Goal: Task Accomplishment & Management: Manage account settings

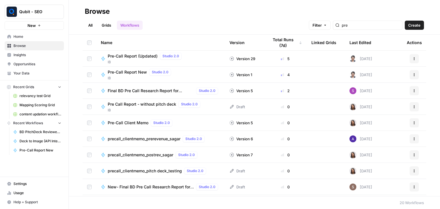
click at [132, 76] on span "IB" at bounding box center [141, 78] width 66 height 5
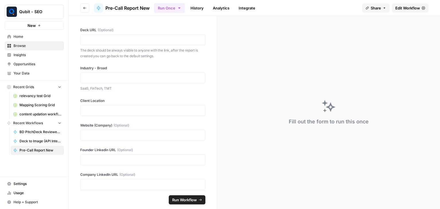
click at [193, 11] on link "History" at bounding box center [197, 7] width 20 height 9
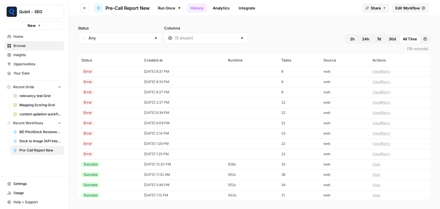
click at [137, 6] on span "Pre-Call Report New" at bounding box center [127, 8] width 44 height 7
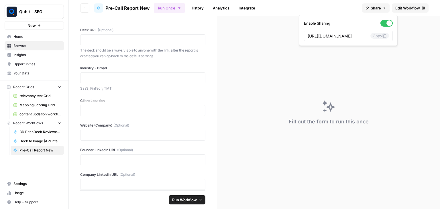
click at [379, 5] on span "Share" at bounding box center [376, 8] width 10 height 6
click at [382, 34] on icon at bounding box center [384, 36] width 5 height 5
click at [309, 3] on div "Run Once History Analytics Integrate" at bounding box center [255, 7] width 203 height 11
click at [201, 6] on link "History" at bounding box center [197, 7] width 20 height 9
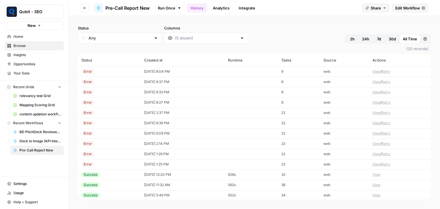
click at [261, 68] on td at bounding box center [251, 71] width 53 height 10
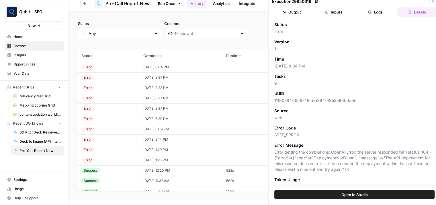
click at [338, 14] on button "Inputs" at bounding box center [334, 11] width 40 height 9
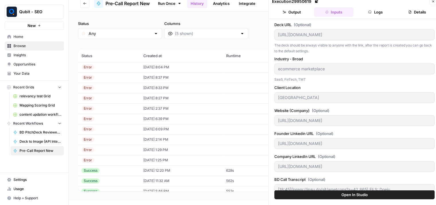
click at [364, 11] on button "Logs" at bounding box center [375, 11] width 40 height 9
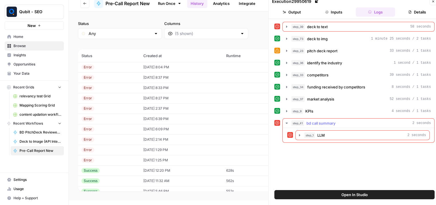
click at [288, 121] on icon "button" at bounding box center [286, 123] width 5 height 5
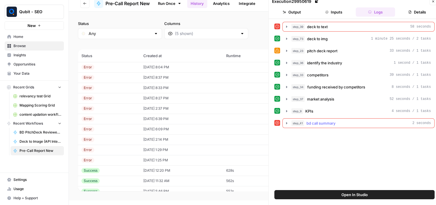
click at [288, 121] on icon "button" at bounding box center [286, 123] width 5 height 5
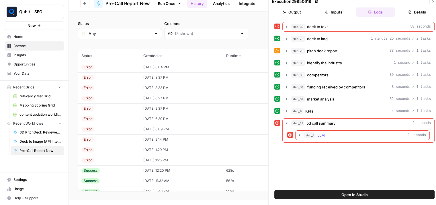
click at [298, 133] on icon "button" at bounding box center [299, 135] width 5 height 5
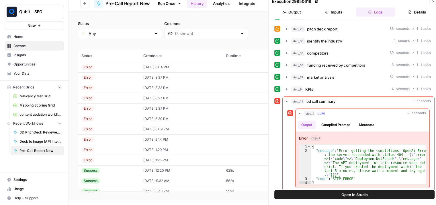
scroll to position [22, 0]
click at [286, 100] on icon "button" at bounding box center [286, 100] width 5 height 5
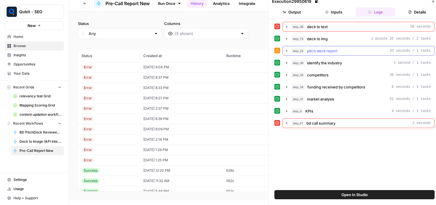
click at [286, 50] on icon "button" at bounding box center [286, 51] width 1 height 2
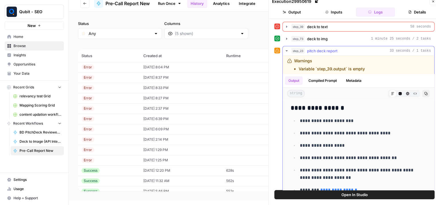
click at [286, 50] on icon "button" at bounding box center [286, 50] width 5 height 5
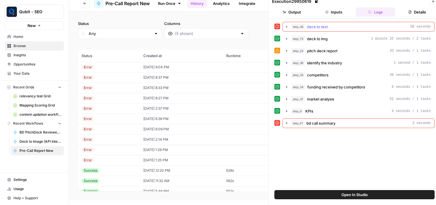
click at [286, 25] on icon "button" at bounding box center [286, 26] width 5 height 5
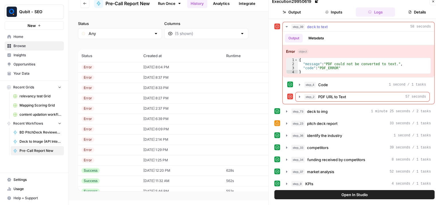
click at [286, 25] on icon "button" at bounding box center [286, 26] width 5 height 5
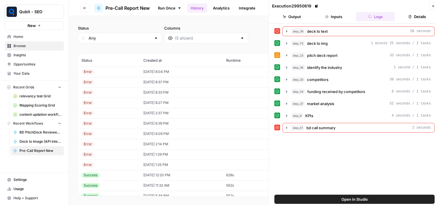
click at [431, 5] on button "Close" at bounding box center [432, 5] width 7 height 7
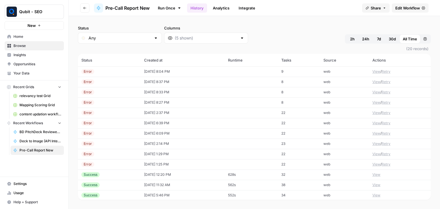
click at [82, 9] on button "Go back" at bounding box center [84, 7] width 9 height 9
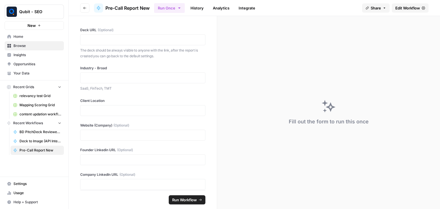
click at [82, 9] on button "Go back" at bounding box center [84, 7] width 9 height 9
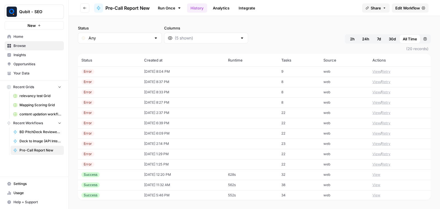
click at [82, 9] on button "Go back" at bounding box center [84, 7] width 9 height 9
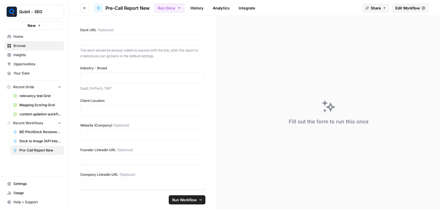
click at [82, 9] on button "Go back" at bounding box center [84, 7] width 9 height 9
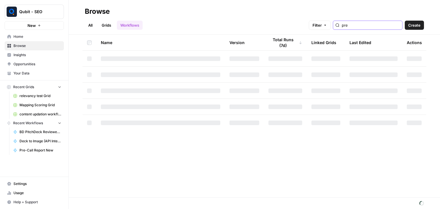
click at [362, 27] on input "pre" at bounding box center [371, 25] width 58 height 6
type input "p"
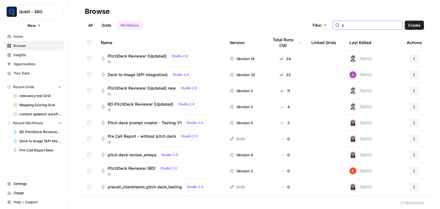
type input "e"
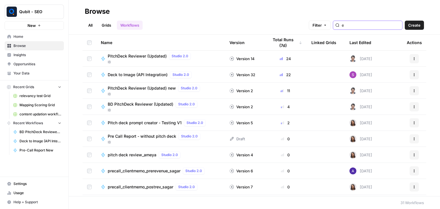
type input "e"
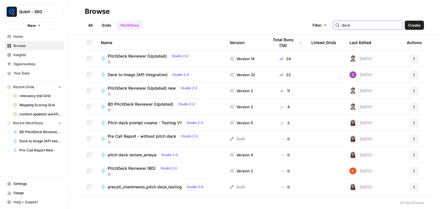
type input "deck to text"
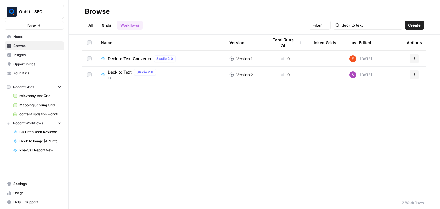
click at [171, 75] on div "Deck to Text Studio 2.0 IB" at bounding box center [160, 75] width 119 height 12
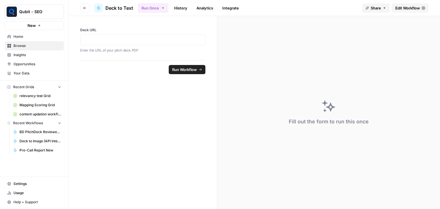
click at [181, 7] on link "History" at bounding box center [181, 7] width 20 height 9
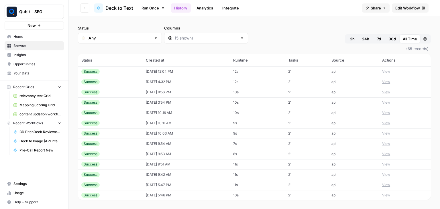
click at [395, 8] on span "Edit Workflow" at bounding box center [407, 8] width 25 height 6
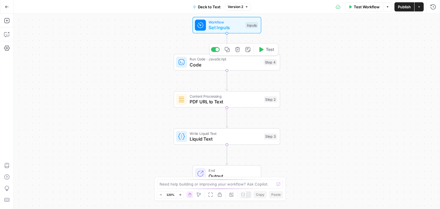
click at [199, 66] on span "Code" at bounding box center [225, 64] width 71 height 7
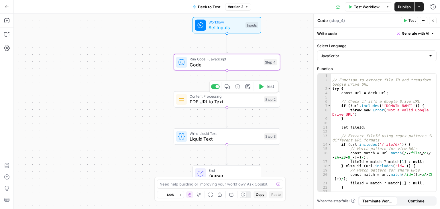
click at [196, 103] on span "PDF URL to Text" at bounding box center [226, 101] width 72 height 7
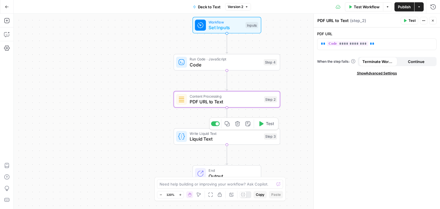
click at [195, 135] on span "Liquid Text" at bounding box center [226, 138] width 72 height 7
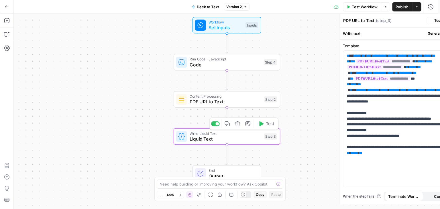
type textarea "Liquid Text"
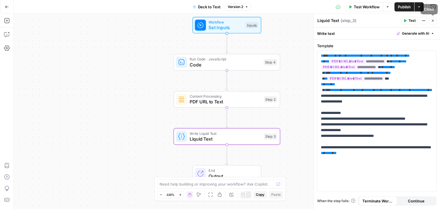
click at [436, 20] on button "Close" at bounding box center [432, 20] width 7 height 7
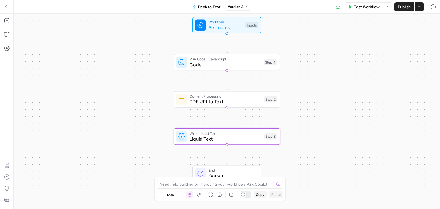
click at [3, 6] on button "Go Back" at bounding box center [7, 7] width 10 height 10
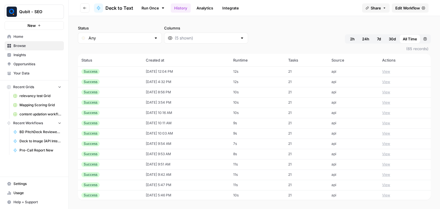
click at [83, 10] on button "Go back" at bounding box center [84, 7] width 9 height 9
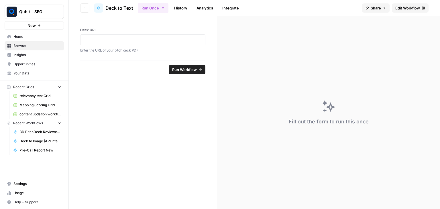
drag, startPoint x: 87, startPoint y: 12, endPoint x: 85, endPoint y: 8, distance: 4.5
click at [85, 8] on header "Go back Deck to Text Run Once History Analytics Integrate Share Edit Workflow" at bounding box center [254, 8] width 371 height 16
click at [85, 8] on icon "button" at bounding box center [84, 7] width 3 height 3
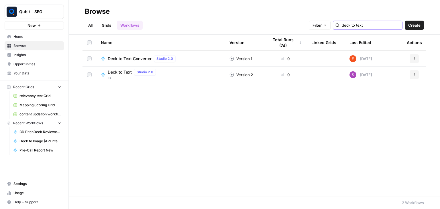
drag, startPoint x: 374, startPoint y: 27, endPoint x: 325, endPoint y: 30, distance: 49.1
click at [325, 30] on header "Browse All Grids Workflows Filter deck to text Create" at bounding box center [254, 17] width 371 height 35
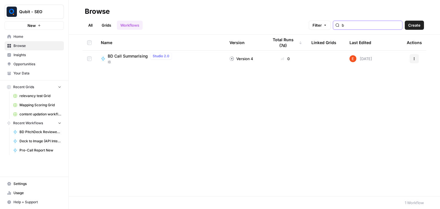
type input "b"
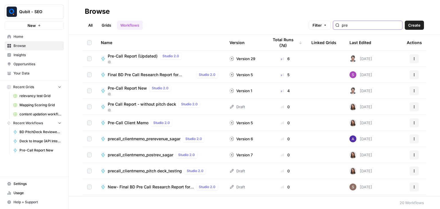
type input "pre"
click at [132, 90] on span "Pre-Call Report New" at bounding box center [127, 88] width 39 height 6
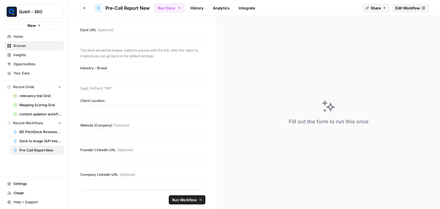
click at [423, 6] on icon at bounding box center [423, 7] width 3 height 3
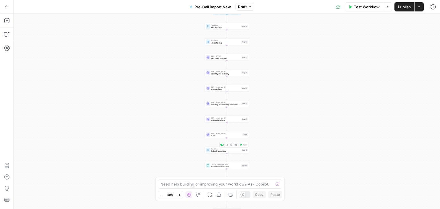
click at [228, 153] on div "Workflow bd call summary Step 41 Copy step Delete step Add Note Test" at bounding box center [227, 150] width 44 height 7
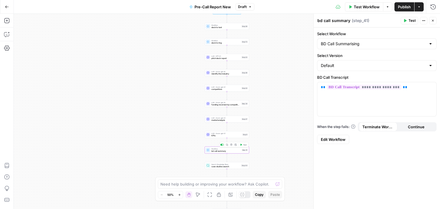
type input "BD Call Summarising"
click at [434, 18] on button "Close" at bounding box center [432, 20] width 7 height 7
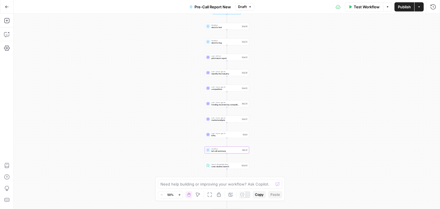
click at [10, 8] on button "Go Back" at bounding box center [7, 7] width 10 height 10
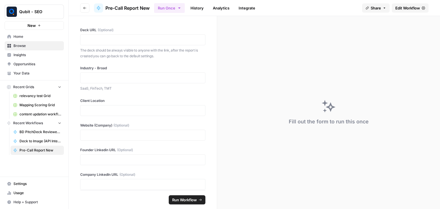
click at [85, 9] on icon "button" at bounding box center [84, 7] width 3 height 3
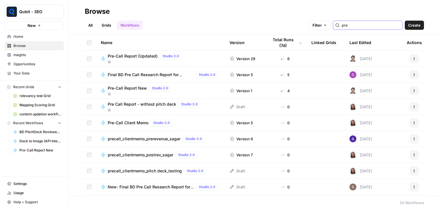
drag, startPoint x: 368, startPoint y: 25, endPoint x: 335, endPoint y: 29, distance: 33.2
click at [0, 0] on div "Filter pre" at bounding box center [0, 0] width 0 height 0
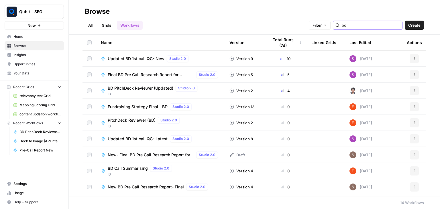
type input "bd"
click at [133, 170] on span "BD Call Summarising" at bounding box center [128, 169] width 40 height 6
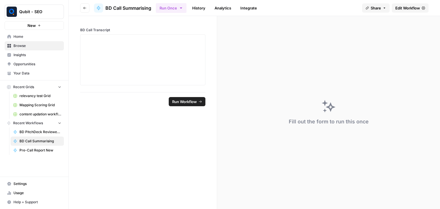
click at [408, 9] on span "Edit Workflow" at bounding box center [407, 8] width 25 height 6
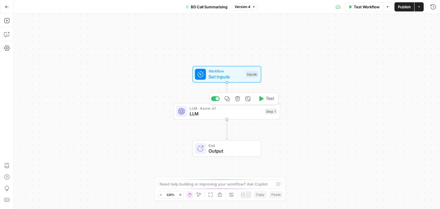
click at [240, 117] on span "LLM" at bounding box center [226, 113] width 72 height 7
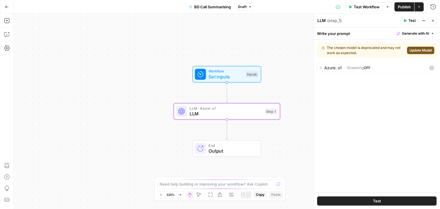
click at [413, 48] on span "Update Model" at bounding box center [420, 50] width 23 height 5
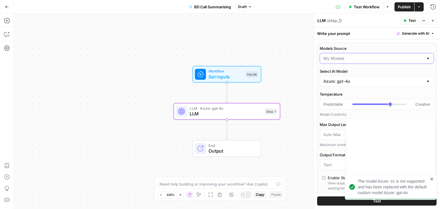
click at [360, 59] on input "Models Source" at bounding box center [373, 59] width 100 height 6
click at [353, 70] on span "AirOps Models" at bounding box center [373, 73] width 98 height 6
type input "AirOps Models"
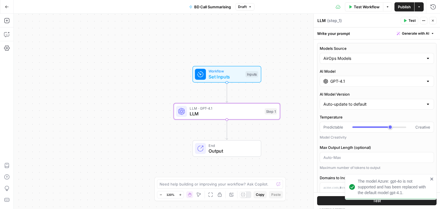
click at [363, 62] on div "AirOps Models" at bounding box center [377, 58] width 114 height 11
click at [361, 78] on span "My Models" at bounding box center [373, 81] width 98 height 6
type input "My Models"
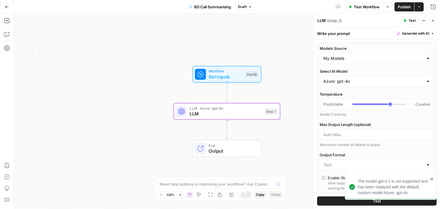
click at [361, 85] on div "Azure: gpt-4o" at bounding box center [377, 81] width 114 height 11
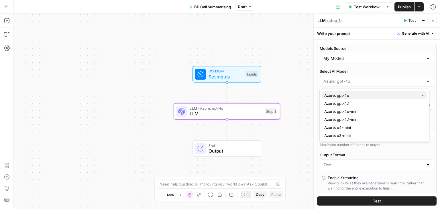
click at [353, 96] on span "Azure: gpt-4o" at bounding box center [370, 96] width 93 height 6
type input "Azure: gpt-4o"
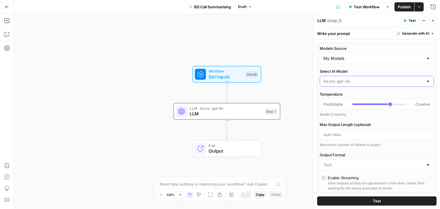
click at [365, 83] on input "Select AI Model" at bounding box center [373, 81] width 100 height 6
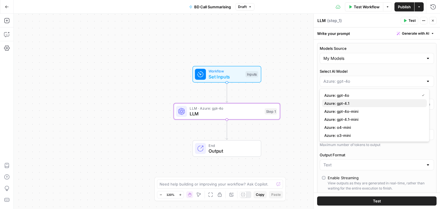
click at [362, 102] on span "Azure: gpt-4.1" at bounding box center [373, 104] width 98 height 6
type input "Azure: gpt-4.1"
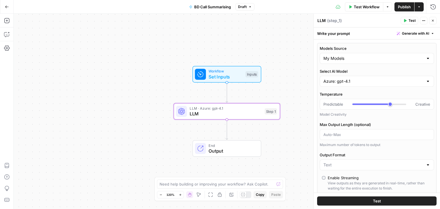
click at [409, 23] on button "Test" at bounding box center [409, 20] width 17 height 7
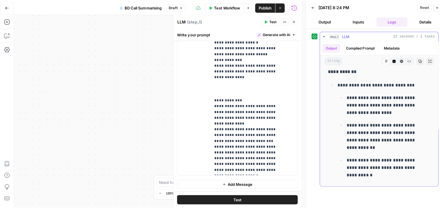
scroll to position [707, 0]
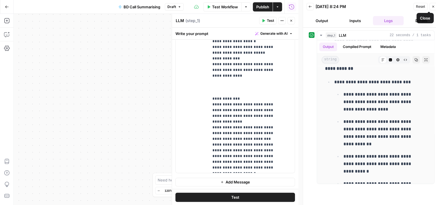
click at [432, 8] on button "Close" at bounding box center [432, 6] width 7 height 7
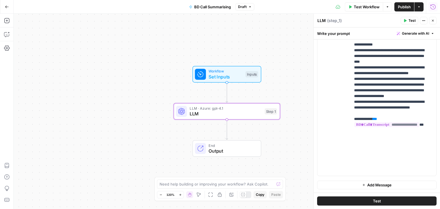
scroll to position [329, 0]
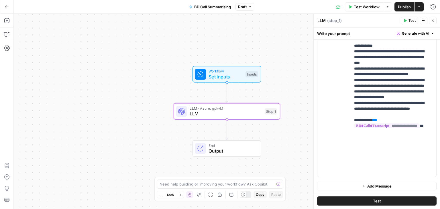
click at [406, 9] on span "Publish" at bounding box center [404, 7] width 13 height 6
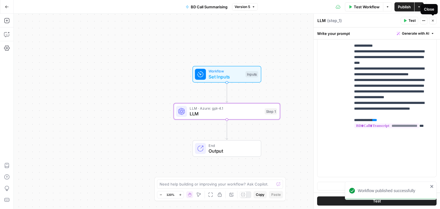
click at [432, 20] on icon "button" at bounding box center [432, 20] width 3 height 3
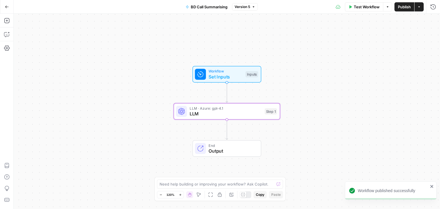
click at [9, 4] on button "Go Back" at bounding box center [7, 7] width 10 height 10
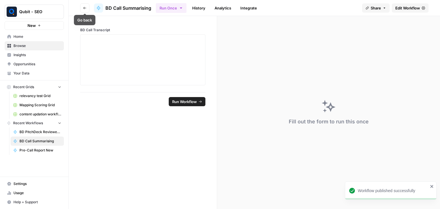
click at [88, 11] on button "Go back" at bounding box center [84, 7] width 9 height 9
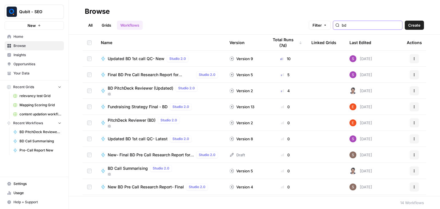
click at [361, 27] on input "bd" at bounding box center [371, 25] width 58 height 6
drag, startPoint x: 361, startPoint y: 27, endPoint x: 333, endPoint y: 28, distance: 28.1
click at [0, 0] on div "Filter bd" at bounding box center [0, 0] width 0 height 0
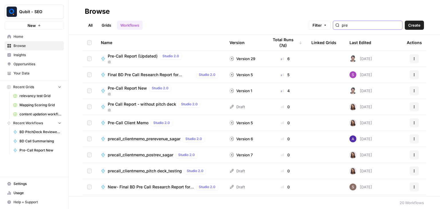
type input "pre"
click at [123, 59] on div "Pre-Call Report (Updated) Studio 2.0" at bounding box center [146, 56] width 76 height 7
click at [150, 91] on div "Studio 2.0" at bounding box center [160, 88] width 22 height 7
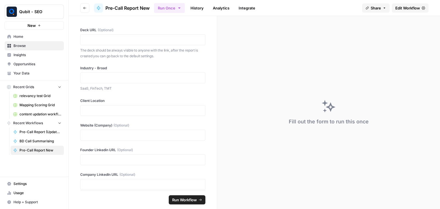
click at [404, 4] on link "Edit Workflow" at bounding box center [410, 7] width 37 height 9
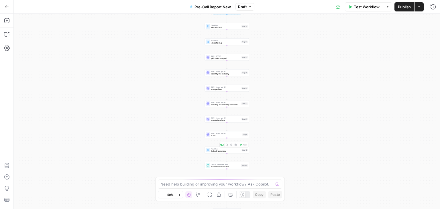
click at [225, 154] on div "Workflow Set Inputs Inputs Workflow deck to text Step 39 Workflow deck to img S…" at bounding box center [227, 111] width 426 height 195
click at [229, 153] on div "Workflow bd call summary Step 41 Copy step Delete step Add Note Test" at bounding box center [227, 150] width 44 height 7
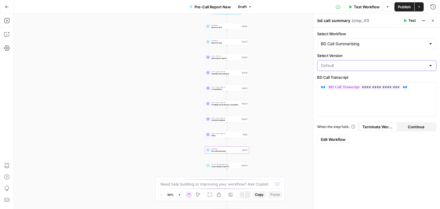
click at [358, 66] on input "Select Version" at bounding box center [373, 66] width 105 height 6
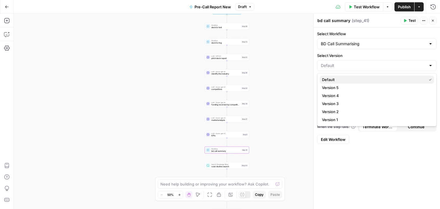
click at [351, 77] on span "Default" at bounding box center [373, 80] width 102 height 6
type input "Default"
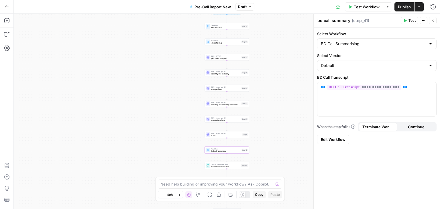
click at [431, 20] on button "Close" at bounding box center [432, 20] width 7 height 7
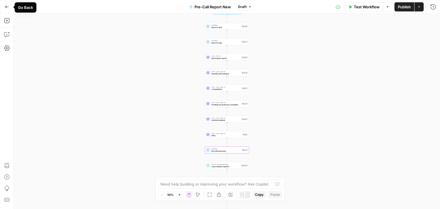
click at [5, 7] on icon "button" at bounding box center [7, 7] width 4 height 4
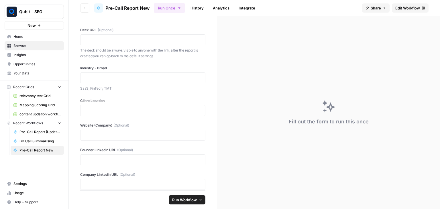
click at [415, 7] on span "Edit Workflow" at bounding box center [407, 8] width 25 height 6
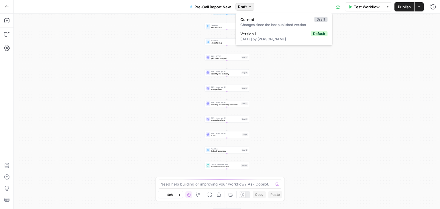
click at [238, 7] on span "Draft" at bounding box center [242, 6] width 9 height 5
click at [261, 38] on div "[DATE] by [PERSON_NAME]" at bounding box center [283, 39] width 87 height 5
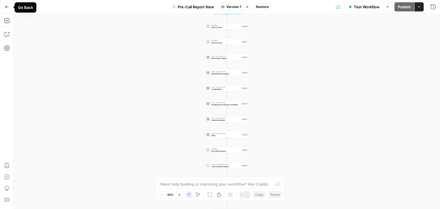
click at [9, 5] on icon "button" at bounding box center [7, 7] width 4 height 4
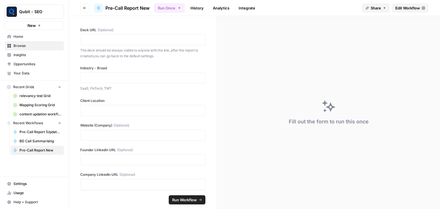
click at [86, 5] on button "Go back" at bounding box center [84, 7] width 9 height 9
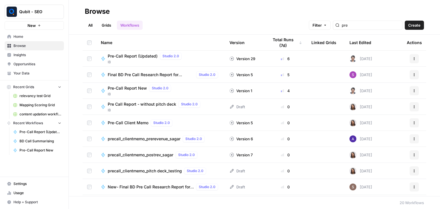
click at [363, 22] on div "pre" at bounding box center [368, 25] width 70 height 9
drag, startPoint x: 362, startPoint y: 23, endPoint x: 353, endPoint y: 24, distance: 9.6
click at [353, 24] on input "pre" at bounding box center [371, 25] width 58 height 6
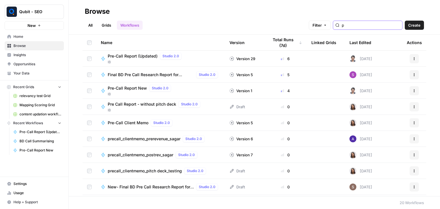
type input "p"
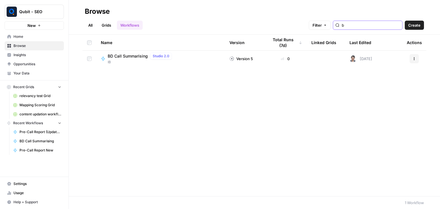
type input "b"
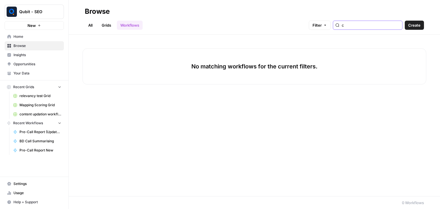
type input "c"
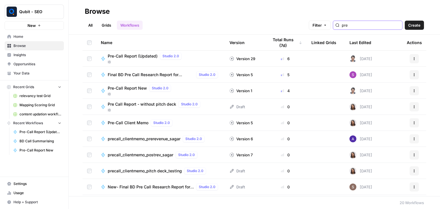
type input "pre"
click at [137, 122] on span "Pre-Call Client Memo" at bounding box center [128, 123] width 41 height 6
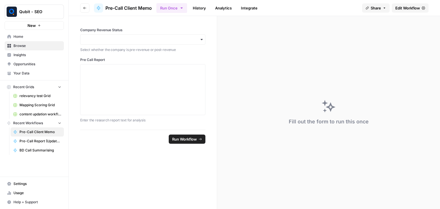
click at [201, 10] on link "History" at bounding box center [199, 7] width 20 height 9
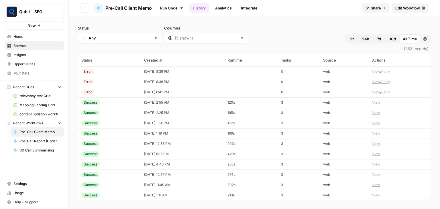
click at [271, 72] on td at bounding box center [251, 71] width 54 height 10
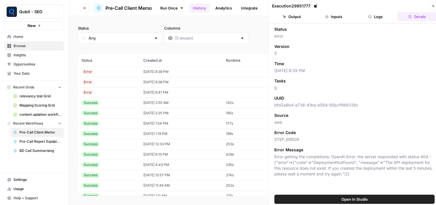
click at [363, 14] on button "Logs" at bounding box center [375, 16] width 40 height 9
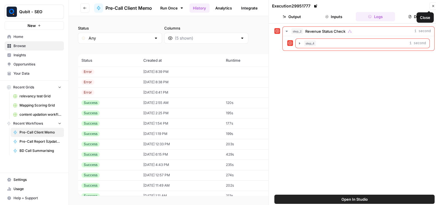
click at [432, 8] on button "Close" at bounding box center [432, 5] width 7 height 7
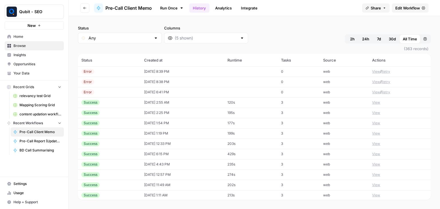
click at [417, 6] on span "Edit Workflow" at bounding box center [407, 8] width 25 height 6
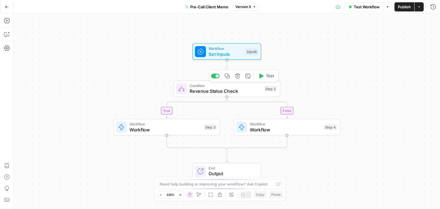
click at [241, 91] on span "Revenue Status Check" at bounding box center [226, 91] width 72 height 7
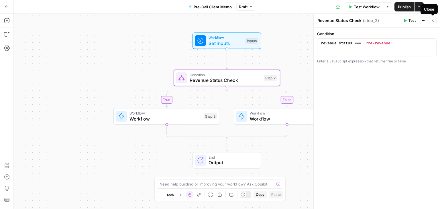
click at [435, 21] on button "Close" at bounding box center [432, 20] width 7 height 7
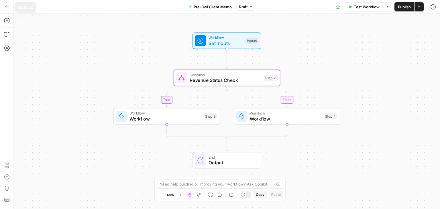
click at [8, 7] on icon "button" at bounding box center [7, 7] width 4 height 4
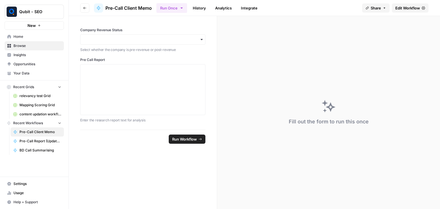
click at [87, 8] on button "Go back" at bounding box center [84, 7] width 9 height 9
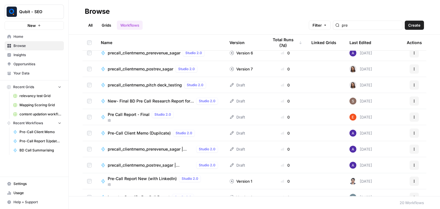
scroll to position [61, 0]
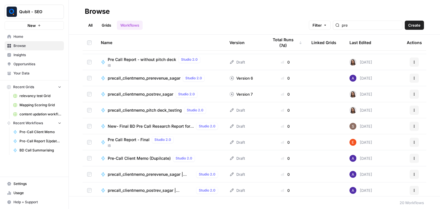
click at [169, 80] on span "precall_clientmemo_prerevenue_sagar" at bounding box center [144, 78] width 73 height 6
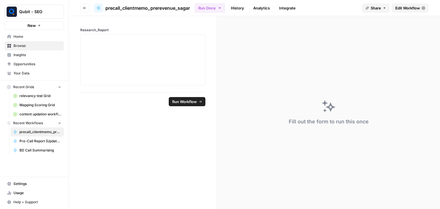
click at [408, 9] on span "Edit Workflow" at bounding box center [407, 8] width 25 height 6
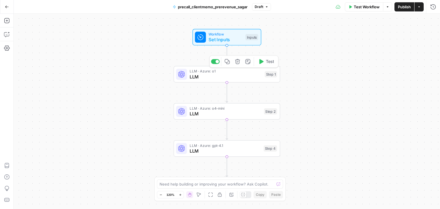
click at [231, 78] on span "LLM" at bounding box center [226, 76] width 72 height 7
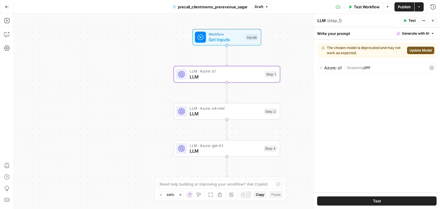
click at [412, 48] on span "Update Model" at bounding box center [420, 50] width 23 height 5
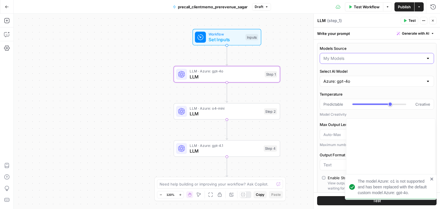
click at [386, 58] on input "Models Source" at bounding box center [373, 59] width 100 height 6
click at [376, 72] on span "AirOps Models" at bounding box center [373, 73] width 98 height 6
type input "AirOps Models"
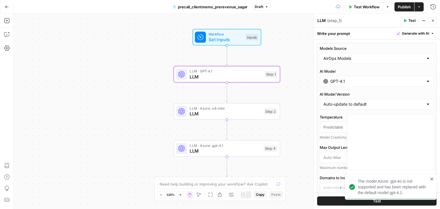
click at [387, 62] on div "AirOps Models" at bounding box center [377, 58] width 114 height 11
click at [380, 79] on span "My Models" at bounding box center [373, 81] width 98 height 6
type input "My Models"
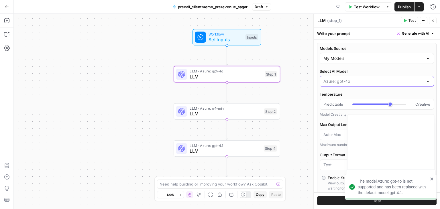
click at [372, 83] on input "Select AI Model" at bounding box center [373, 81] width 100 height 6
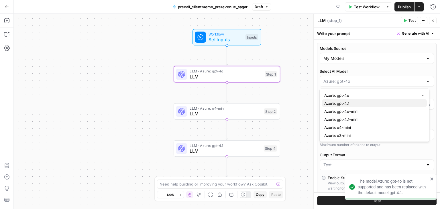
click at [336, 103] on span "Azure: gpt-4.1" at bounding box center [373, 104] width 98 height 6
type input "Azure: gpt-4.1"
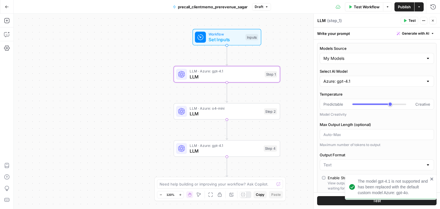
click at [398, 9] on span "Publish" at bounding box center [404, 7] width 13 height 6
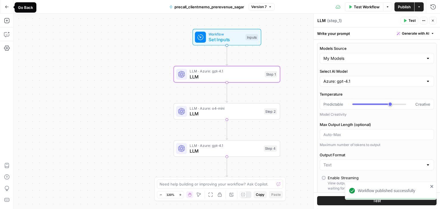
click at [9, 10] on button "Go Back" at bounding box center [7, 7] width 10 height 10
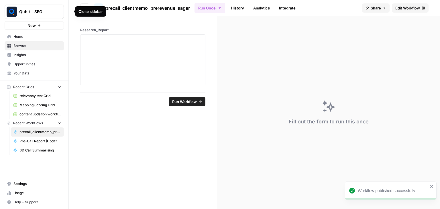
click at [85, 9] on div "Close sidebar" at bounding box center [90, 12] width 24 height 6
click at [86, 6] on icon "button" at bounding box center [84, 7] width 3 height 3
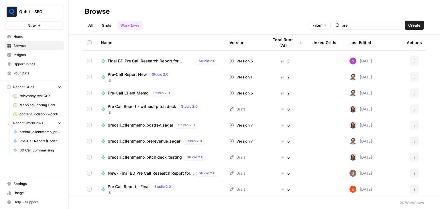
scroll to position [16, 0]
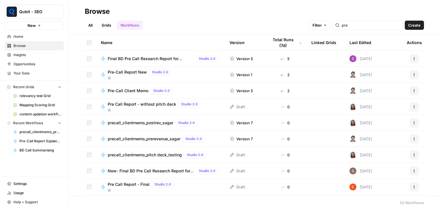
click at [156, 125] on div "precall_clientmemo_postrev_sagar Studio 2.0" at bounding box center [154, 122] width 92 height 7
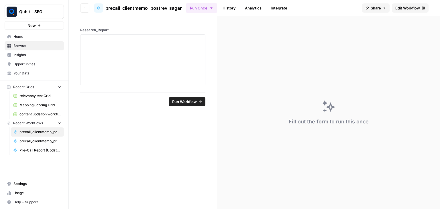
click at [404, 9] on span "Edit Workflow" at bounding box center [407, 8] width 25 height 6
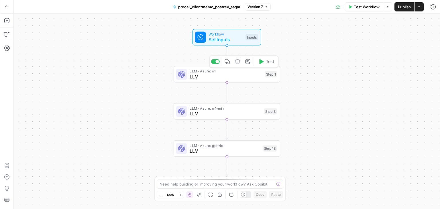
click at [258, 78] on span "LLM" at bounding box center [226, 76] width 72 height 7
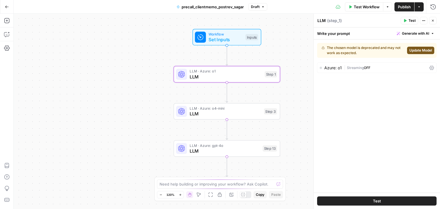
click at [415, 48] on span "Update Model" at bounding box center [420, 50] width 23 height 5
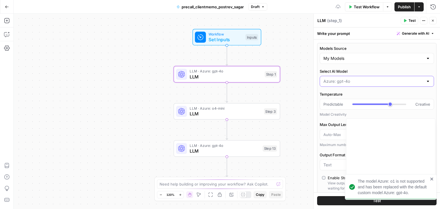
click at [347, 83] on input "Select AI Model" at bounding box center [373, 81] width 100 height 6
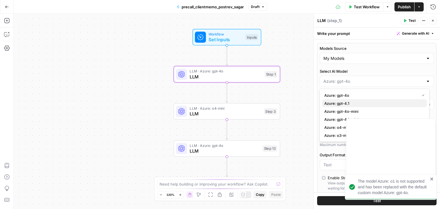
click at [334, 101] on span "Azure: gpt-4.1" at bounding box center [373, 104] width 98 height 6
type input "Azure: gpt-4.1"
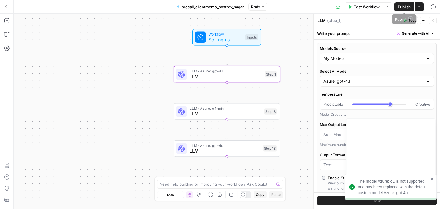
click at [404, 7] on span "Publish" at bounding box center [404, 7] width 13 height 6
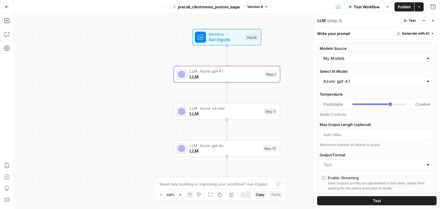
click at [300, 147] on div "Workflow Set Inputs Inputs LLM · Azure: gpt-4.1 LLM Step 1 LLM · Azure: o4-mini…" at bounding box center [227, 111] width 426 height 195
click at [434, 18] on button "Close" at bounding box center [432, 20] width 7 height 7
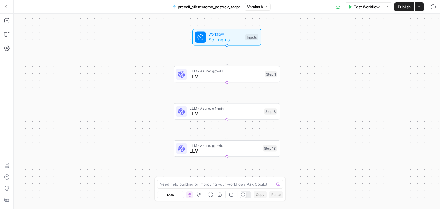
click at [5, 8] on icon "button" at bounding box center [7, 7] width 4 height 4
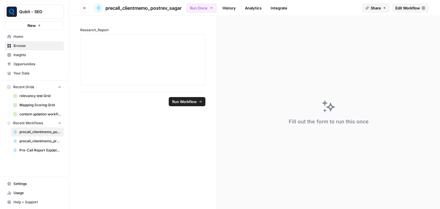
click at [83, 5] on button "Go back" at bounding box center [84, 7] width 9 height 9
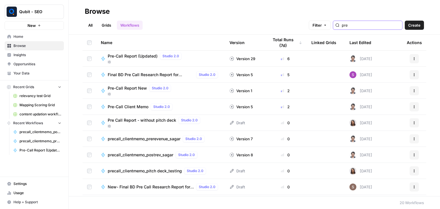
drag, startPoint x: 373, startPoint y: 27, endPoint x: 335, endPoint y: 37, distance: 39.7
click at [335, 37] on div "Browse All Grids Workflows Filter pre Create Name Version Total Runs (7d) Linke…" at bounding box center [254, 104] width 371 height 209
click at [395, 26] on input "pre" at bounding box center [371, 25] width 58 height 6
type input "pre"
